Goal: Navigation & Orientation: Find specific page/section

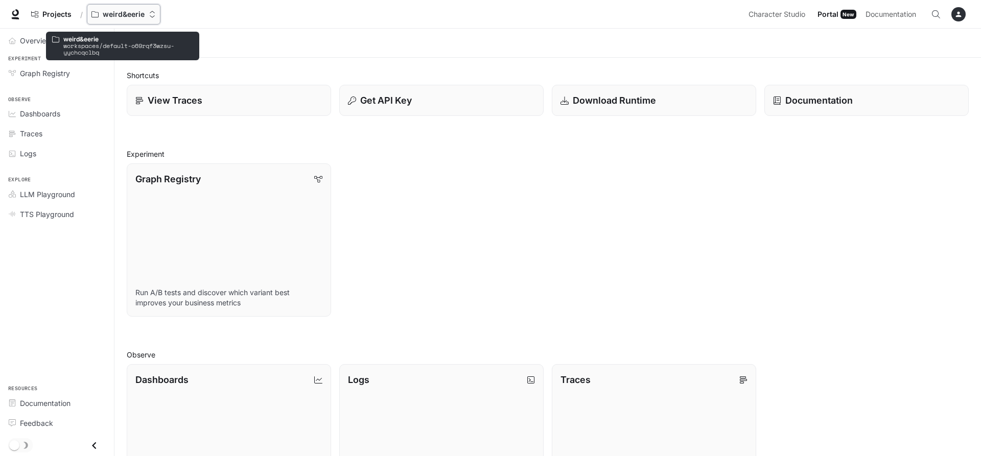
click at [107, 12] on p "weird&eerie" at bounding box center [124, 14] width 42 height 9
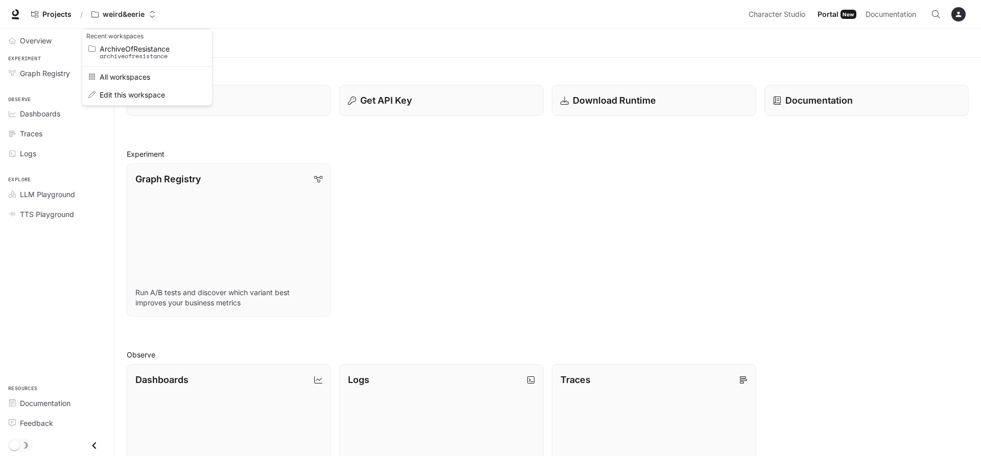
click at [452, 229] on div "Open workspace menu" at bounding box center [490, 228] width 981 height 456
click at [29, 78] on span "Graph Registry" at bounding box center [45, 73] width 50 height 11
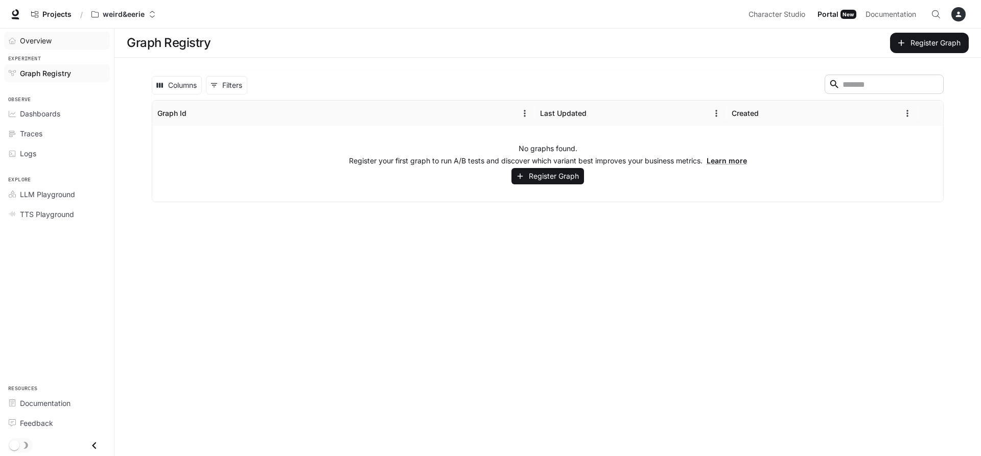
click at [37, 42] on span "Overview" at bounding box center [36, 40] width 32 height 11
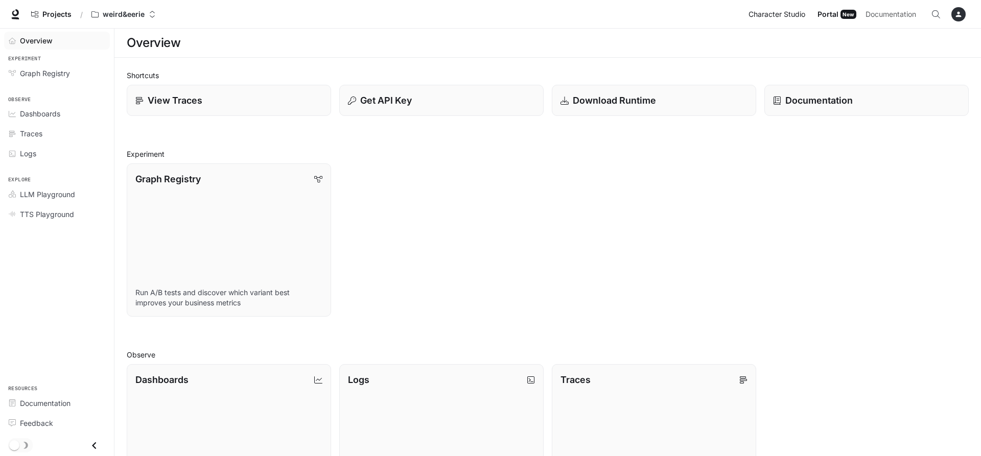
click at [787, 14] on span "Character Studio" at bounding box center [777, 14] width 57 height 13
